Goal: Task Accomplishment & Management: Manage account settings

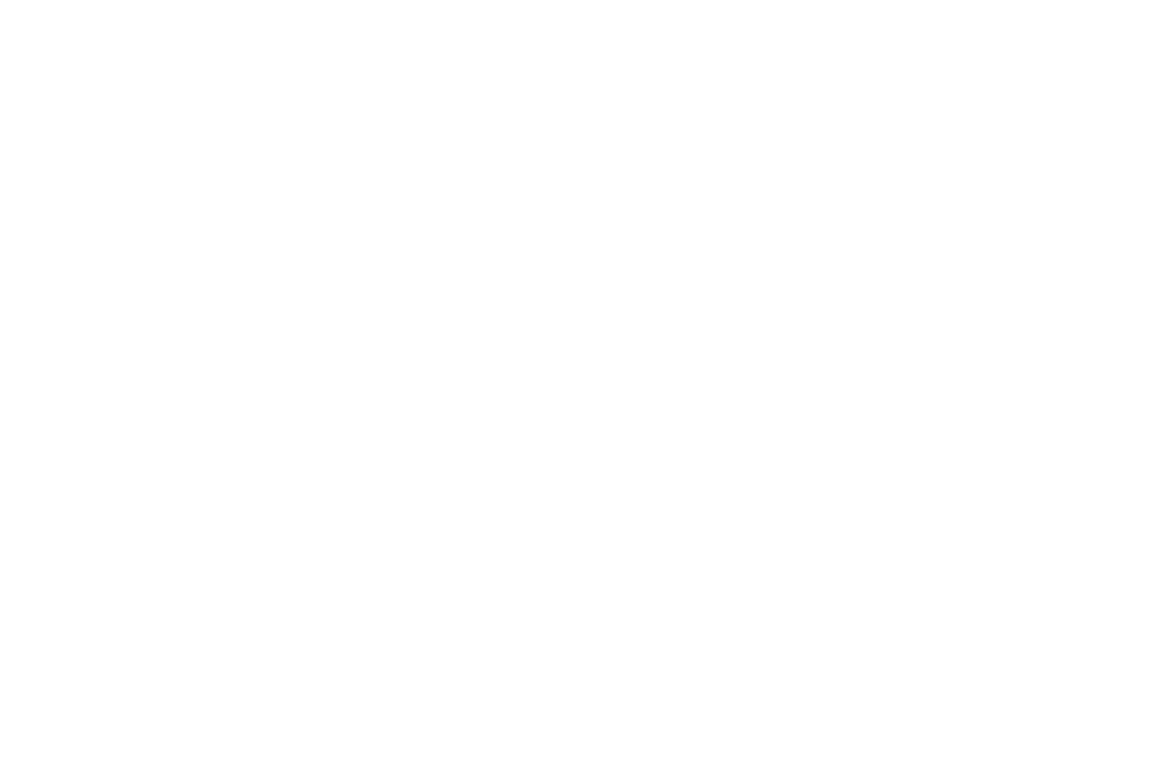
click at [2, 78] on div at bounding box center [583, 379] width 1167 height 758
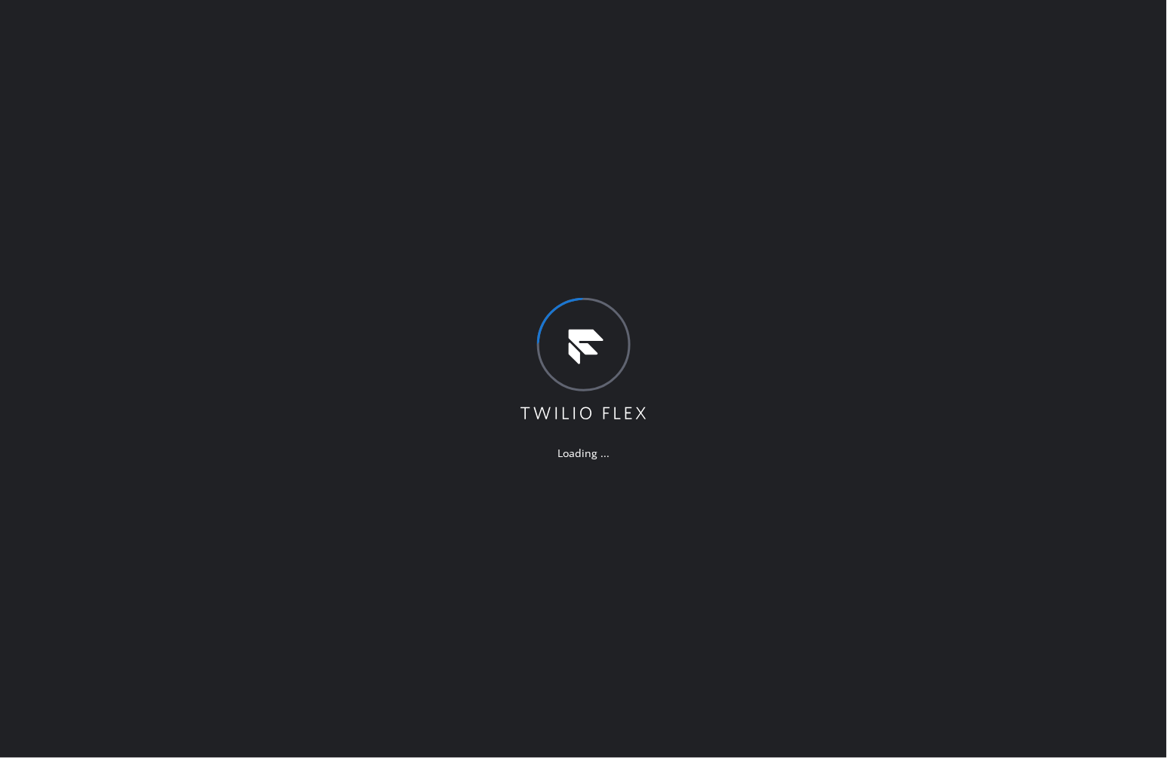
click at [896, 303] on div "Loading ..." at bounding box center [583, 379] width 1167 height 758
click at [732, 546] on div "Loading ..." at bounding box center [583, 379] width 1167 height 758
click at [638, 569] on div "Loading ..." at bounding box center [583, 379] width 1167 height 758
click at [503, 593] on div "Loading ..." at bounding box center [583, 379] width 1167 height 758
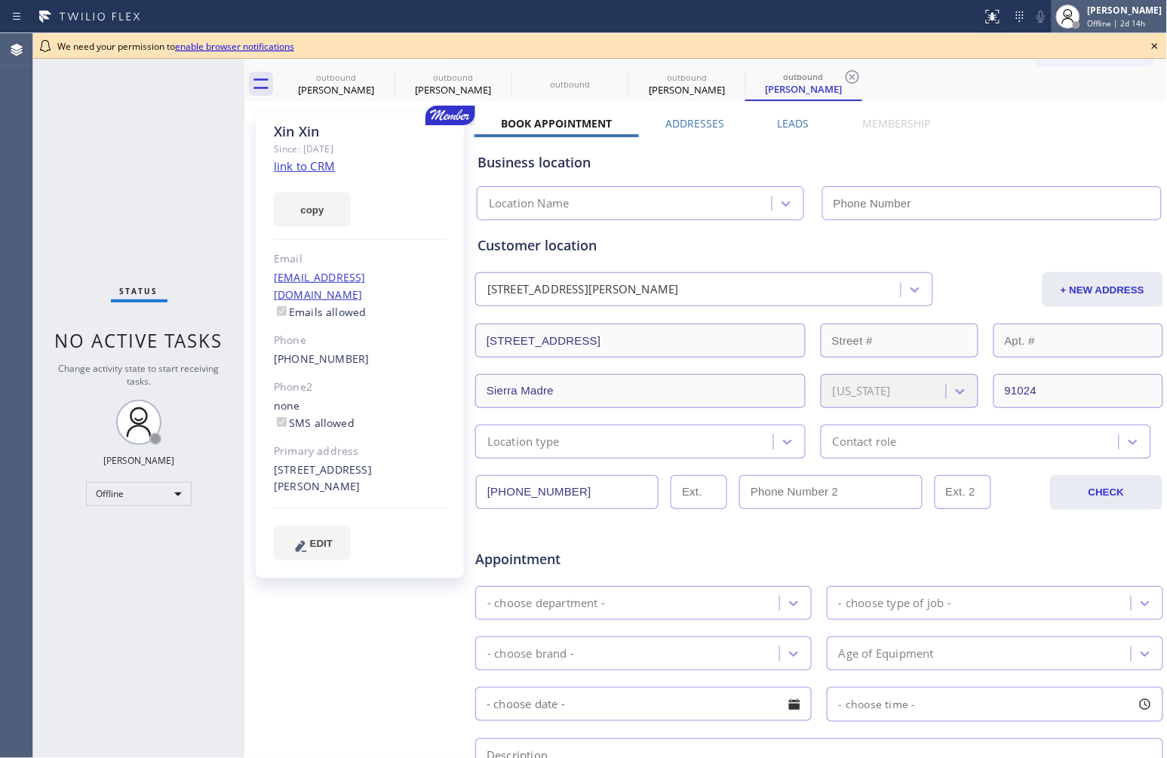
click at [192, 190] on div "Status No active tasks Change activity state to start receiving tasks. [PERSON_…" at bounding box center [138, 395] width 211 height 725
click at [1085, 10] on div "[PERSON_NAME] Offline | 2d 14h" at bounding box center [1126, 16] width 82 height 26
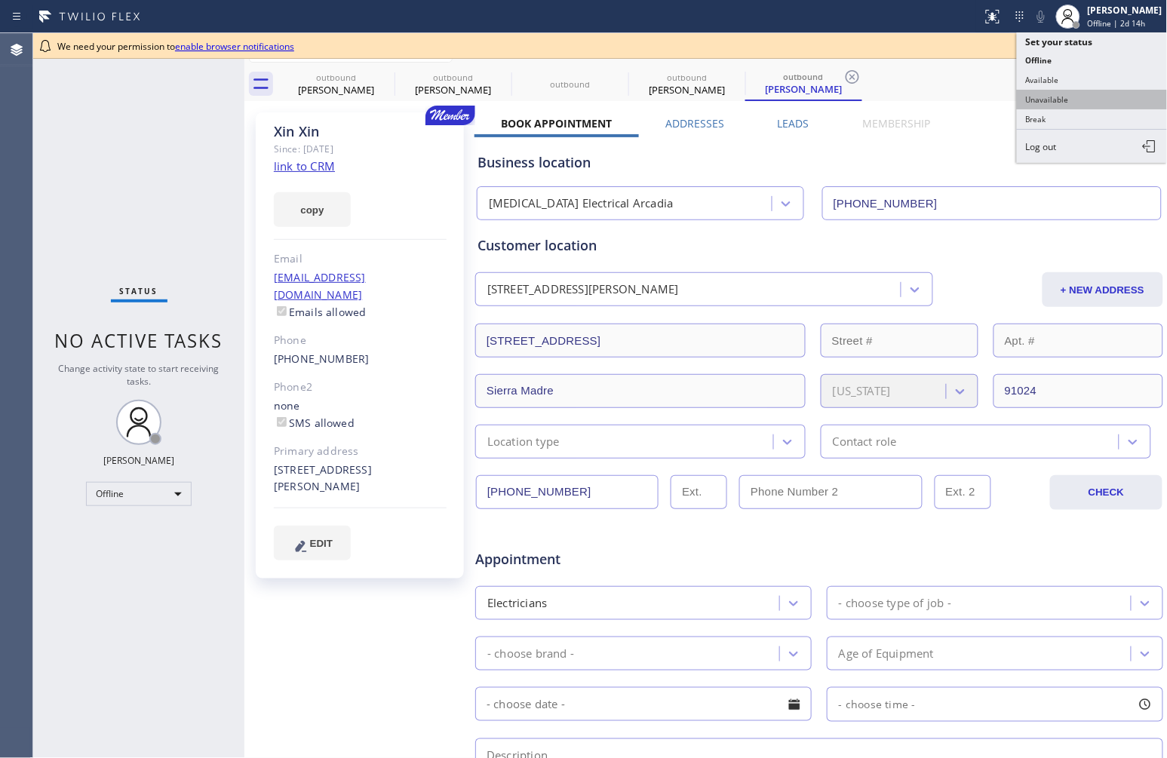
type input "[PHONE_NUMBER]"
click at [1072, 94] on button "Unavailable" at bounding box center [1092, 100] width 151 height 20
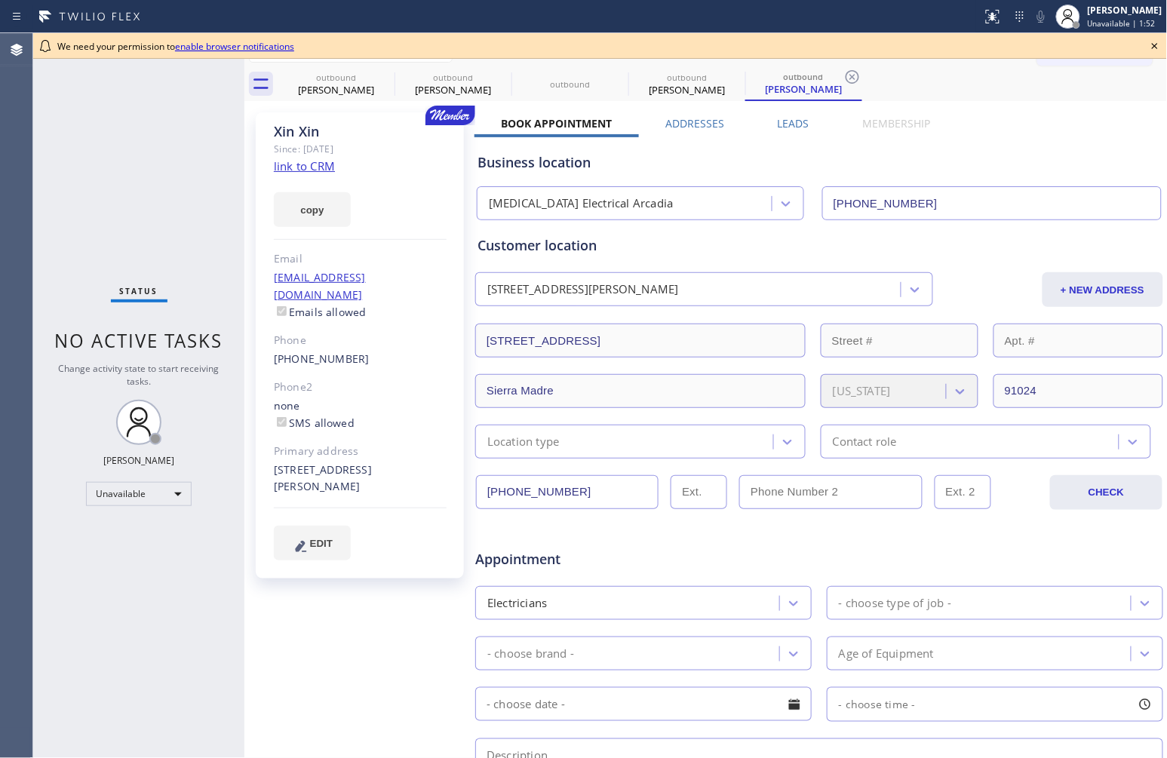
click at [138, 193] on div "Status No active tasks Change activity state to start receiving tasks. [PERSON_…" at bounding box center [138, 395] width 211 height 725
click at [1152, 46] on icon at bounding box center [1155, 46] width 18 height 18
